Goal: Task Accomplishment & Management: Manage account settings

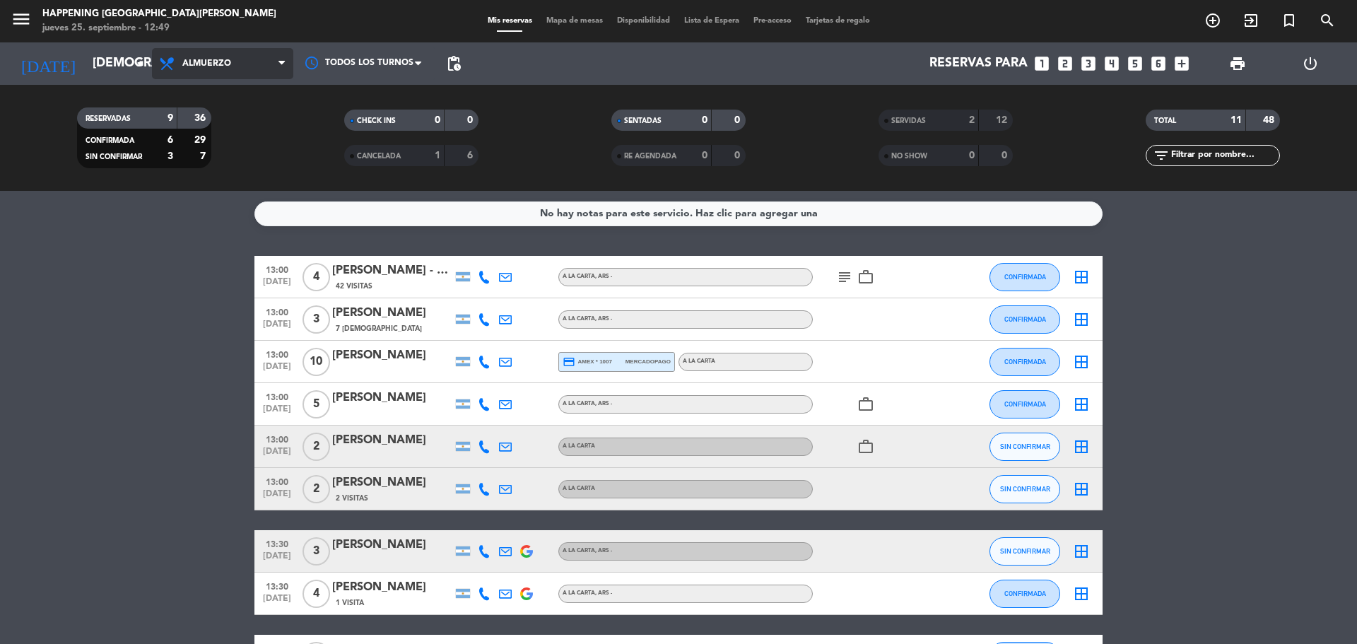
click at [290, 67] on span at bounding box center [285, 63] width 14 height 13
click at [197, 153] on div "menu Happening Puerto [PERSON_NAME] [DATE] 25. septiembre - 12:49 Mis reservas …" at bounding box center [678, 95] width 1357 height 191
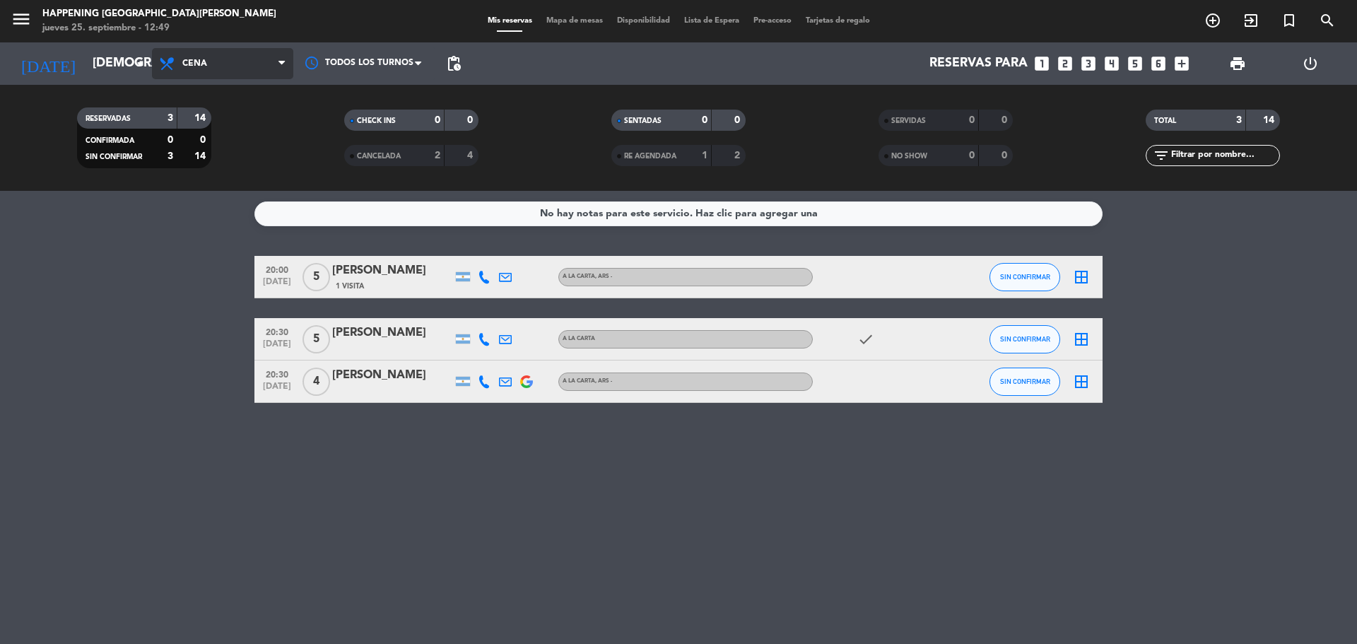
click at [281, 64] on icon at bounding box center [281, 63] width 6 height 11
click at [225, 129] on div "menu Happening Puerto [PERSON_NAME] [DATE] 25. septiembre - 12:49 Mis reservas …" at bounding box center [678, 95] width 1357 height 191
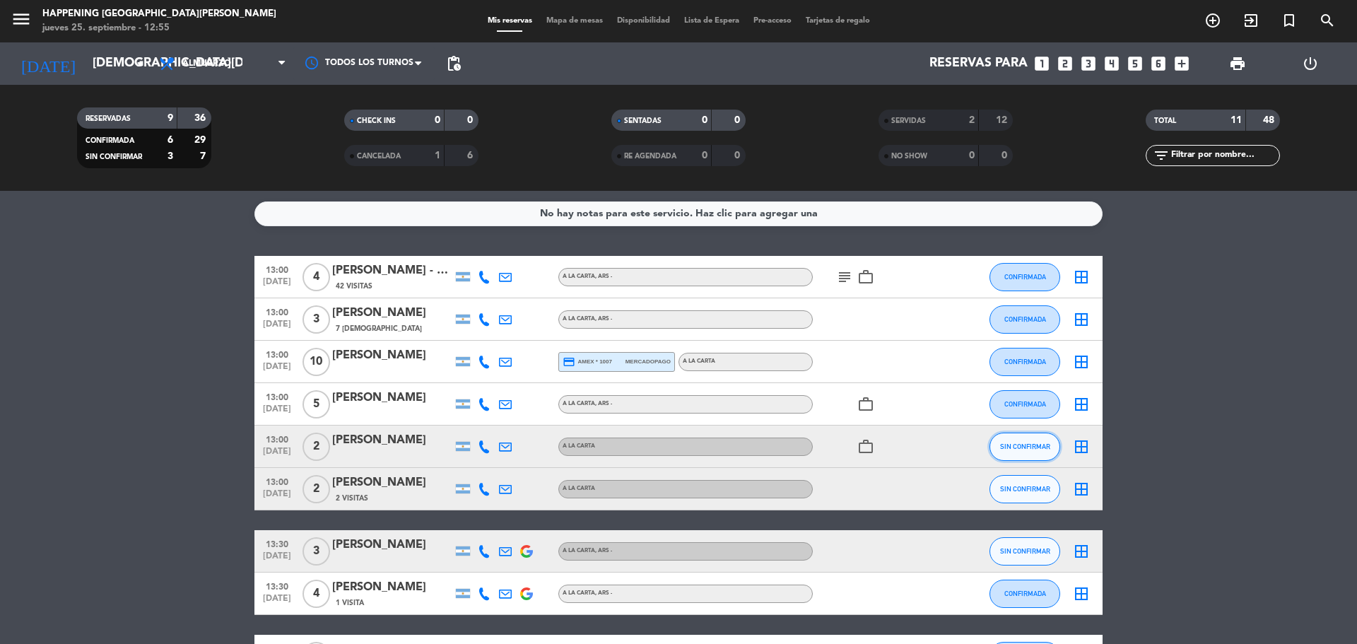
click at [1022, 442] on span "SIN CONFIRMAR" at bounding box center [1025, 446] width 50 height 8
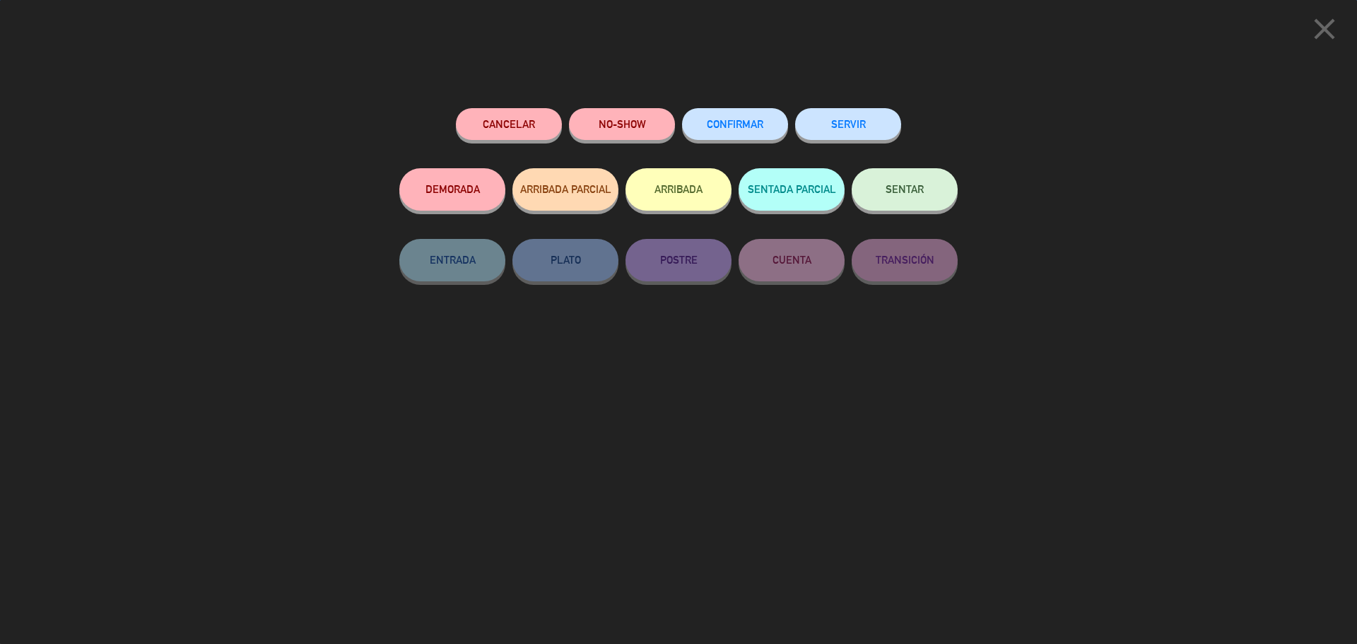
click at [740, 124] on span "CONFIRMAR" at bounding box center [735, 124] width 57 height 12
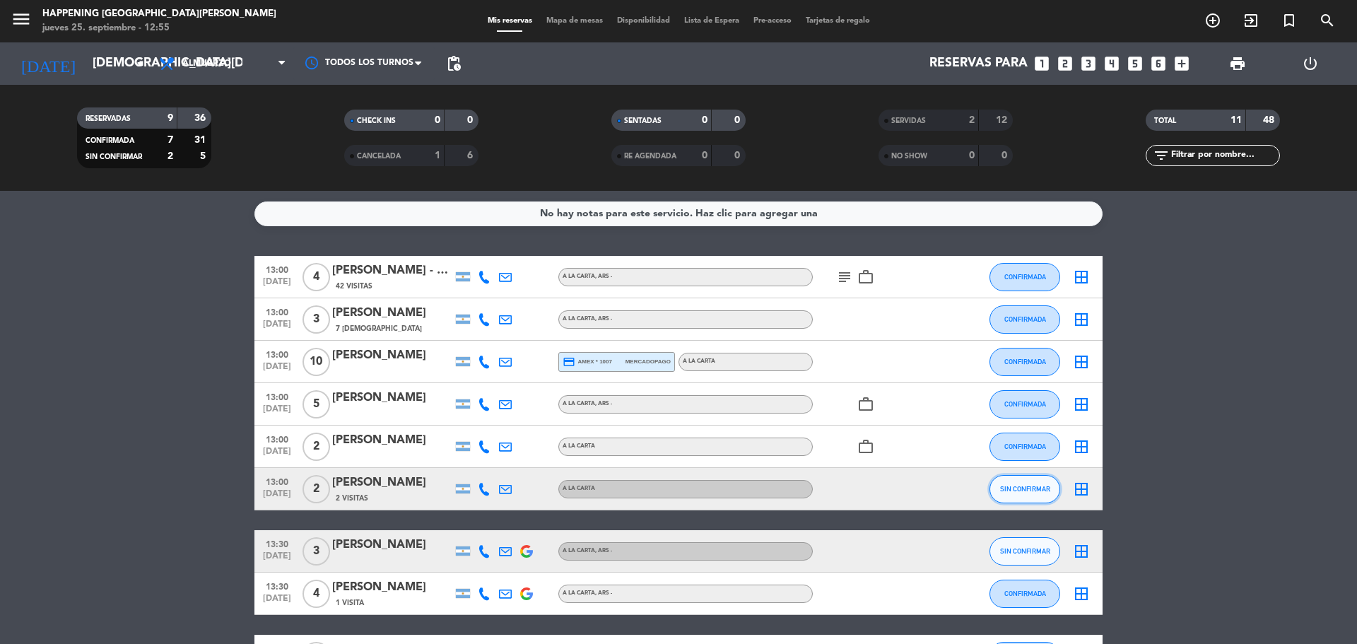
click at [1043, 494] on button "SIN CONFIRMAR" at bounding box center [1024, 489] width 71 height 28
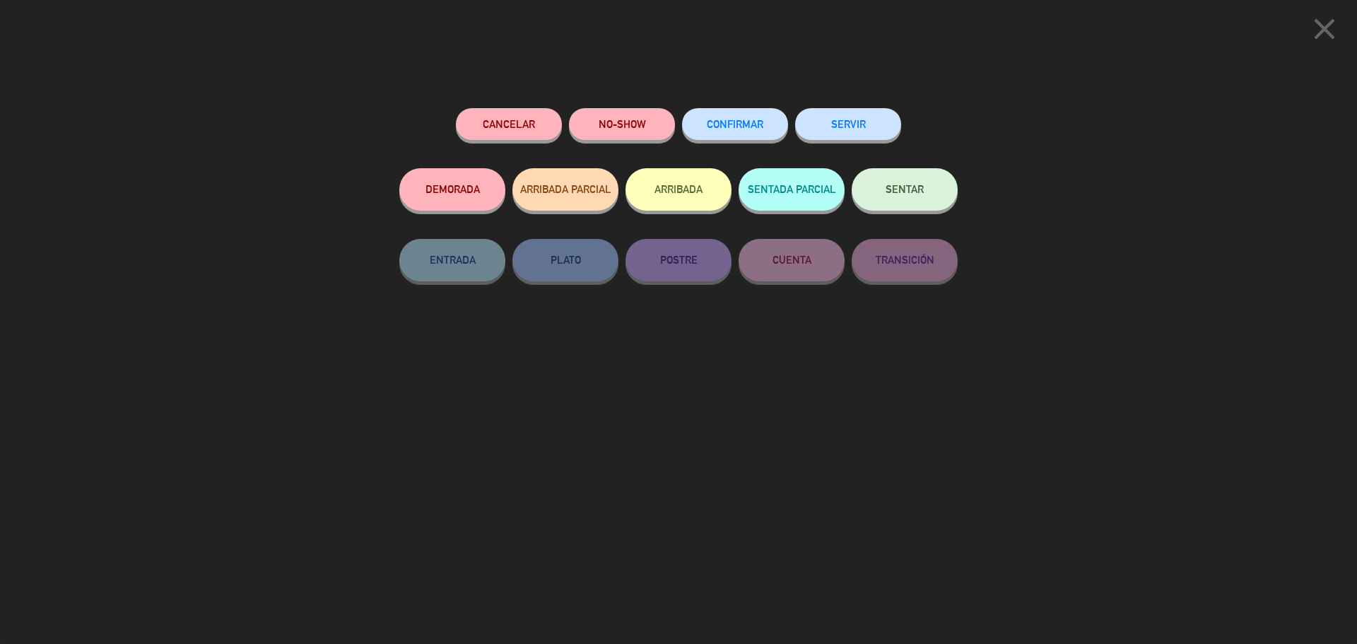
click at [724, 126] on span "CONFIRMAR" at bounding box center [735, 124] width 57 height 12
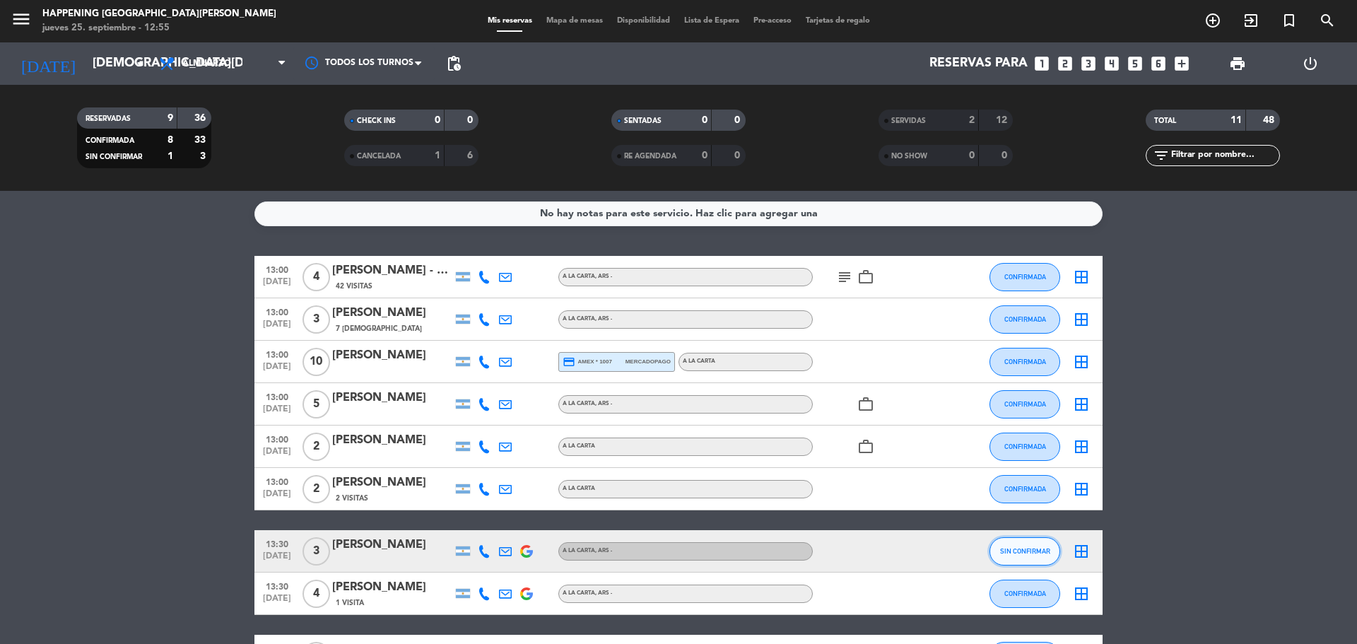
click at [1021, 550] on span "SIN CONFIRMAR" at bounding box center [1025, 551] width 50 height 8
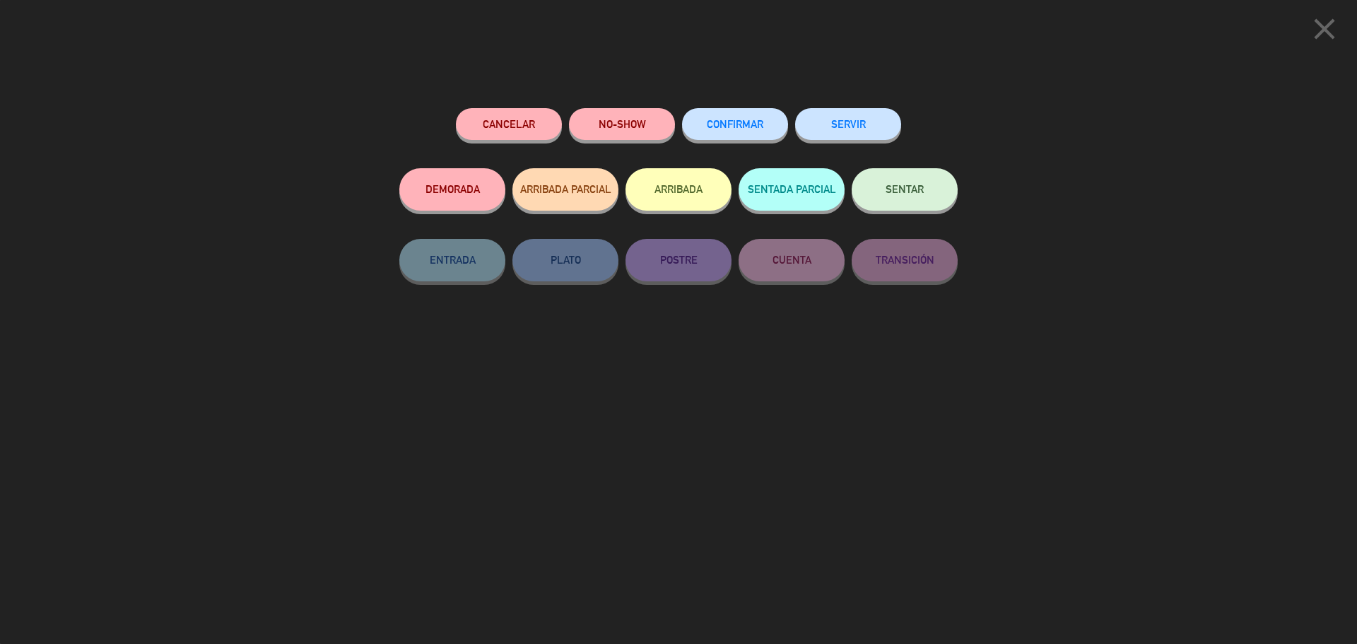
click at [727, 129] on span "CONFIRMAR" at bounding box center [735, 124] width 57 height 12
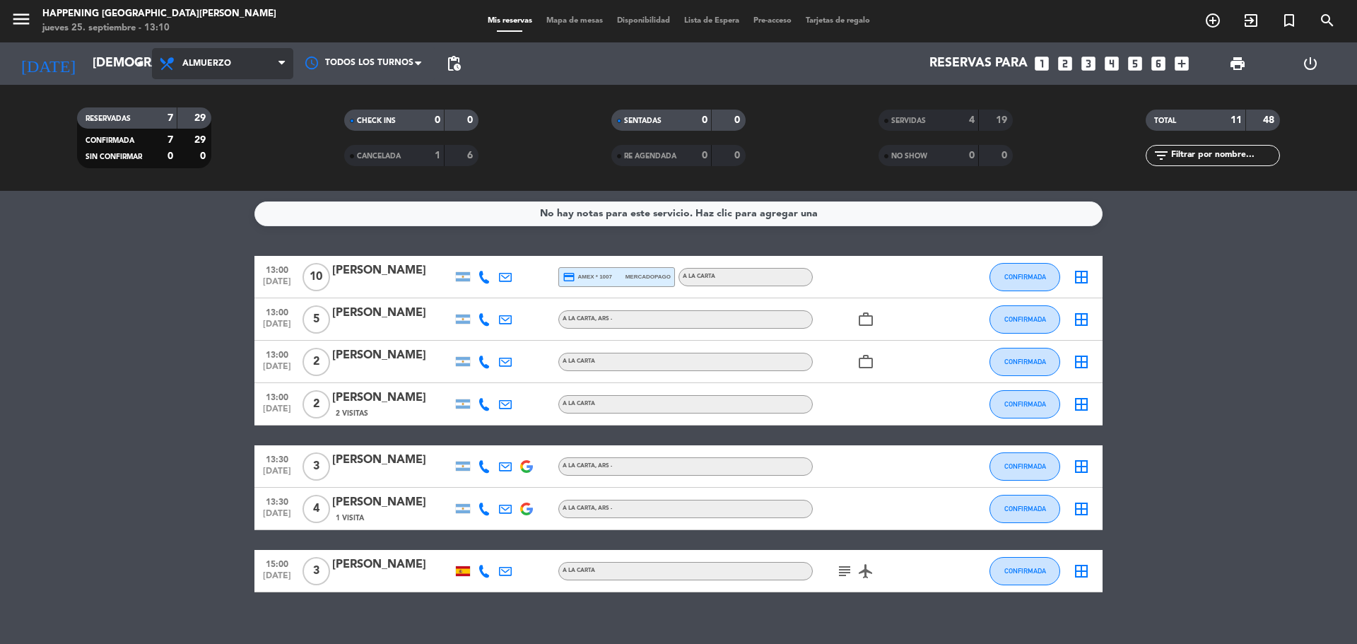
click at [280, 63] on icon at bounding box center [281, 63] width 6 height 11
click at [237, 154] on div "menu Happening Puerto [PERSON_NAME] [DATE] 25. septiembre - 13:10 Mis reservas …" at bounding box center [678, 95] width 1357 height 191
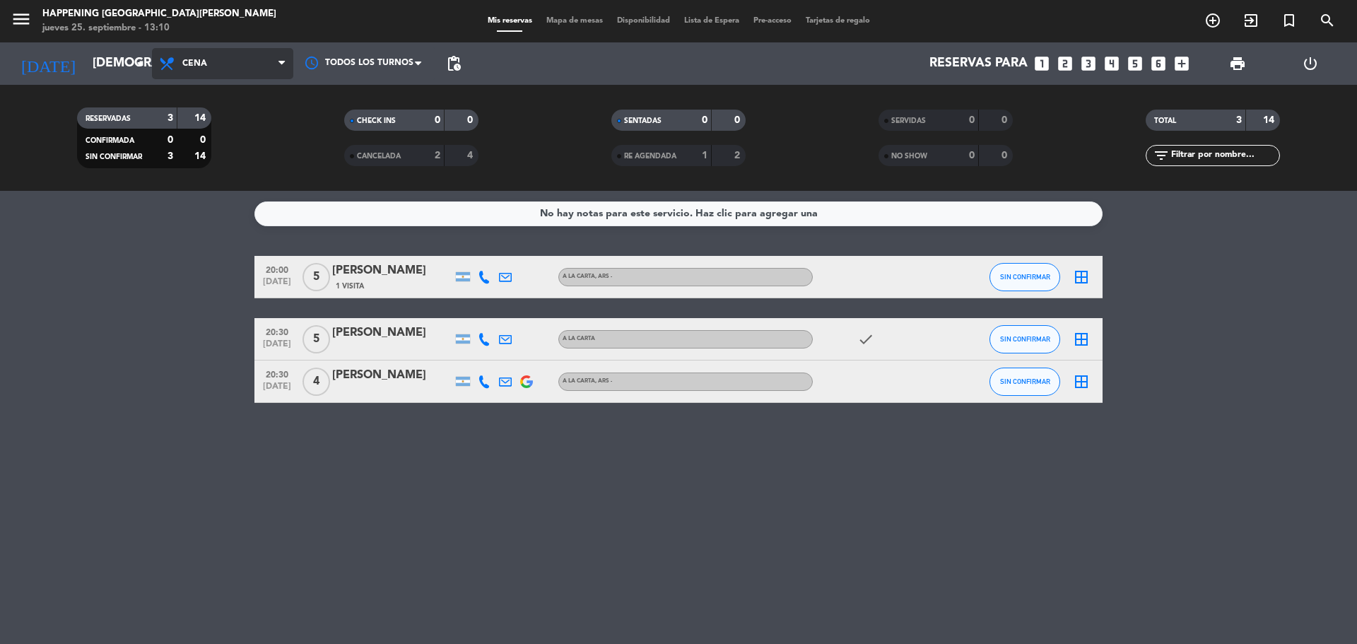
click at [286, 61] on span at bounding box center [285, 63] width 14 height 13
click at [237, 126] on div "menu Happening Puerto [PERSON_NAME] [DATE] 25. septiembre - 13:11 Mis reservas …" at bounding box center [678, 95] width 1357 height 191
